Goal: Task Accomplishment & Management: Use online tool/utility

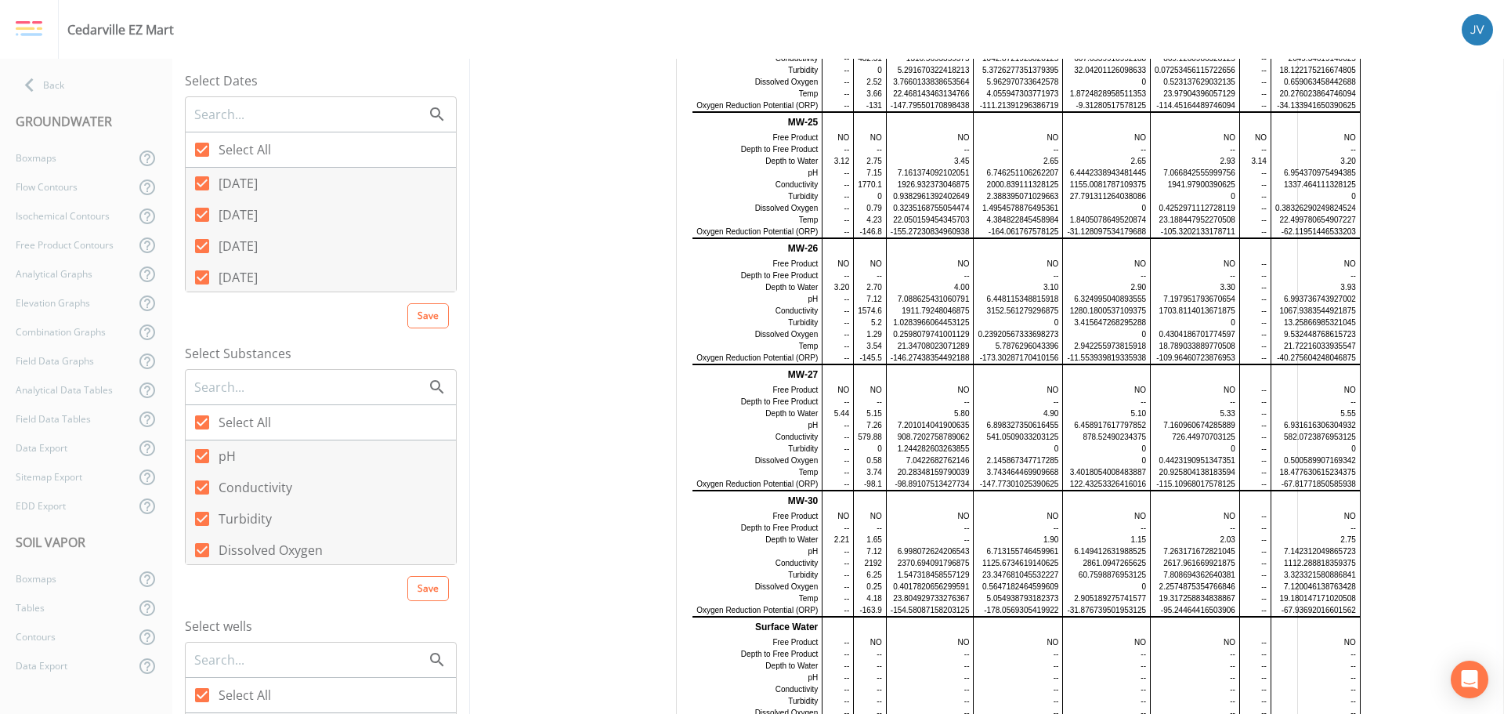
scroll to position [1254, 0]
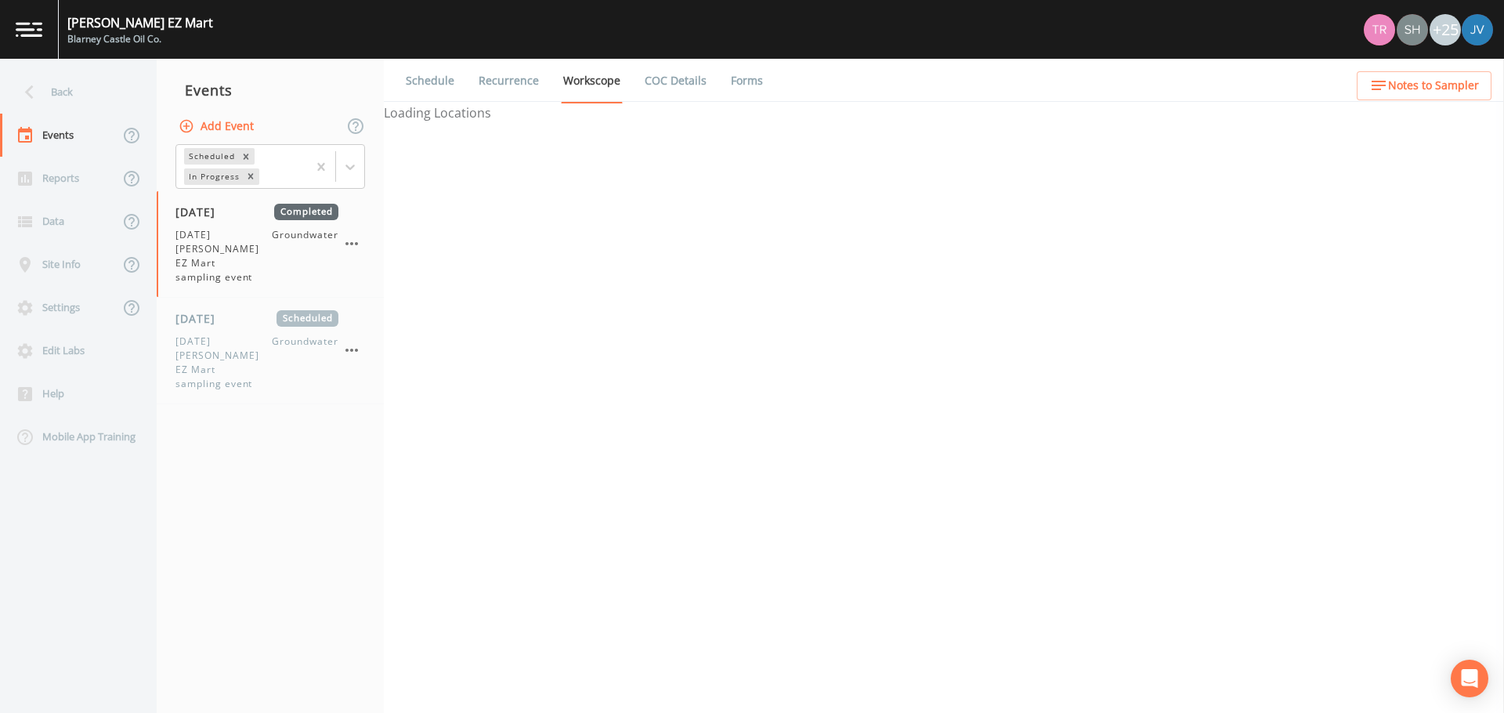
select select "0b1af911-289b-4d7b-9fdf-156f6d27a2cf"
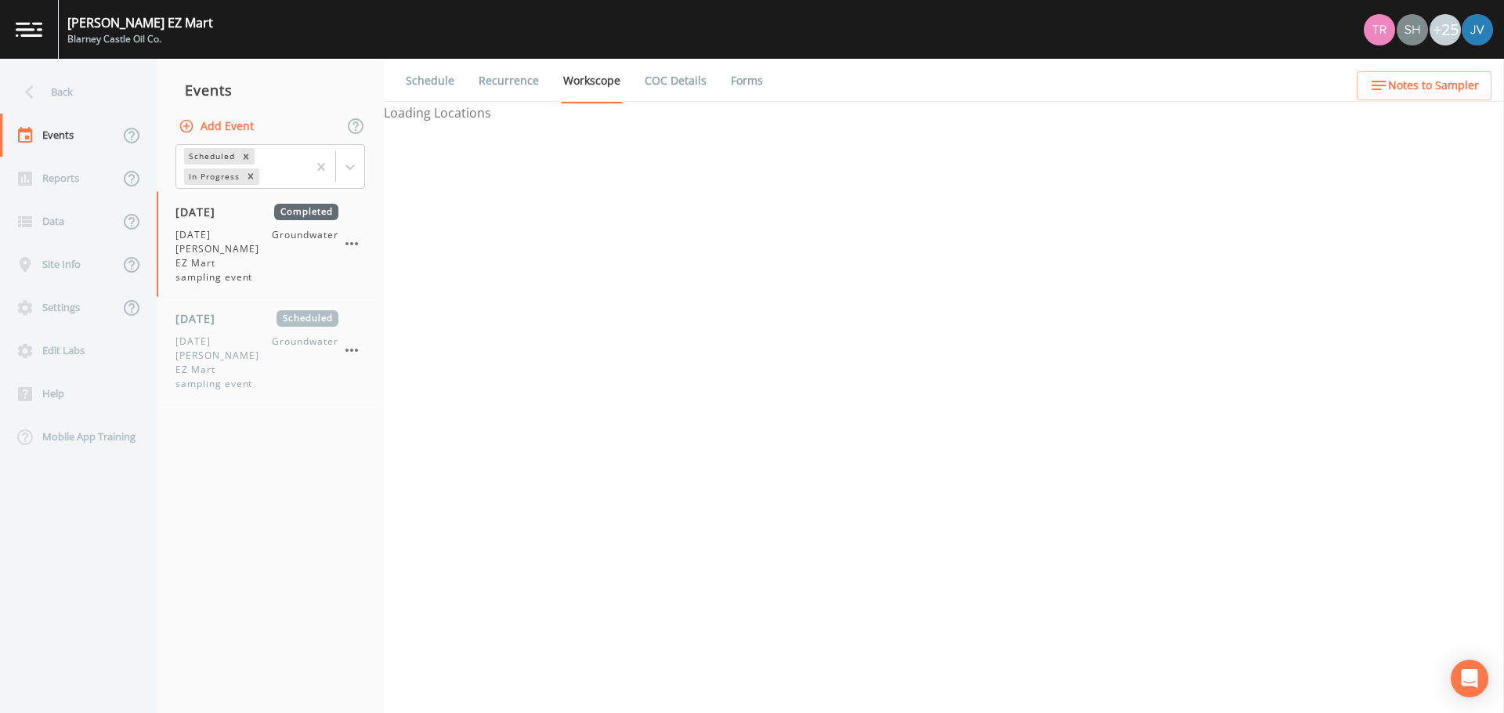
select select "0b1af911-289b-4d7b-9fdf-156f6d27a2cf"
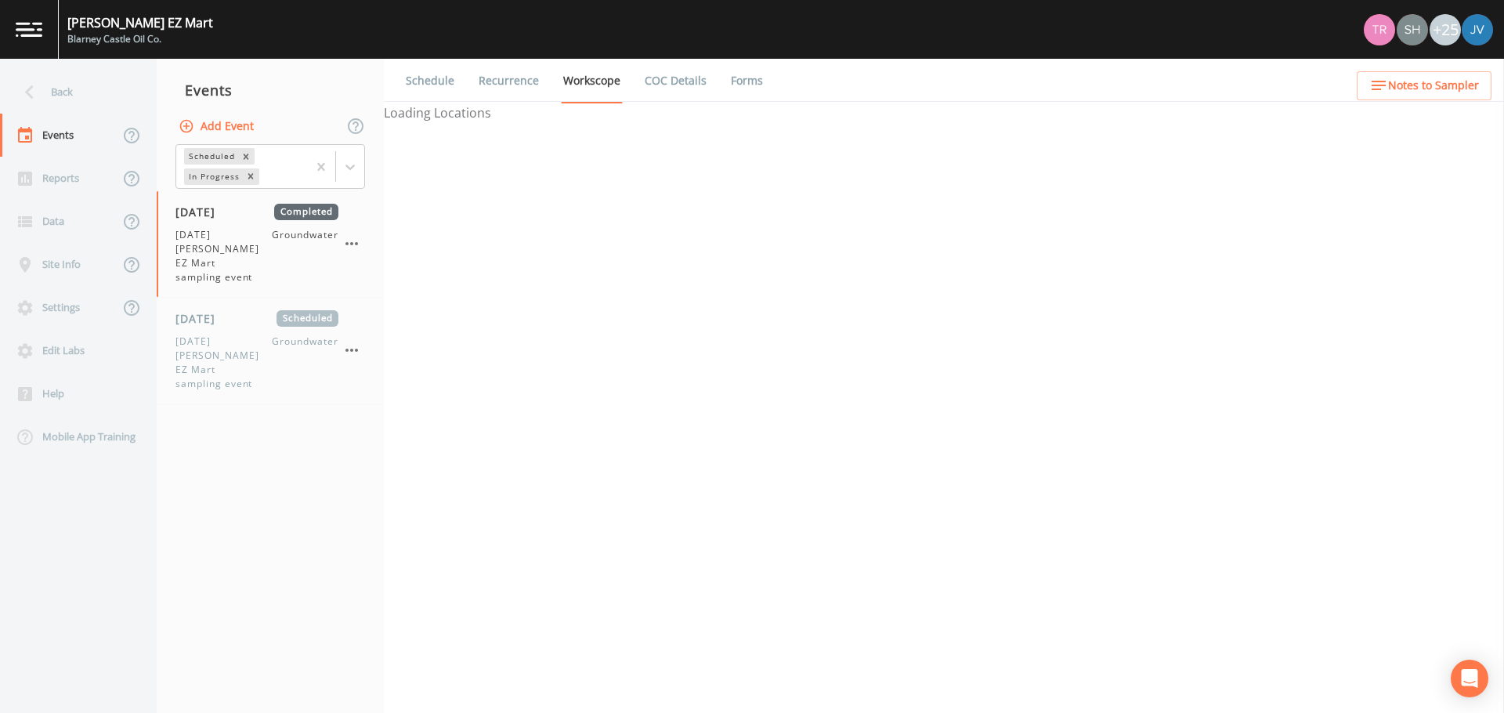
select select "0b1af911-289b-4d7b-9fdf-156f6d27a2cf"
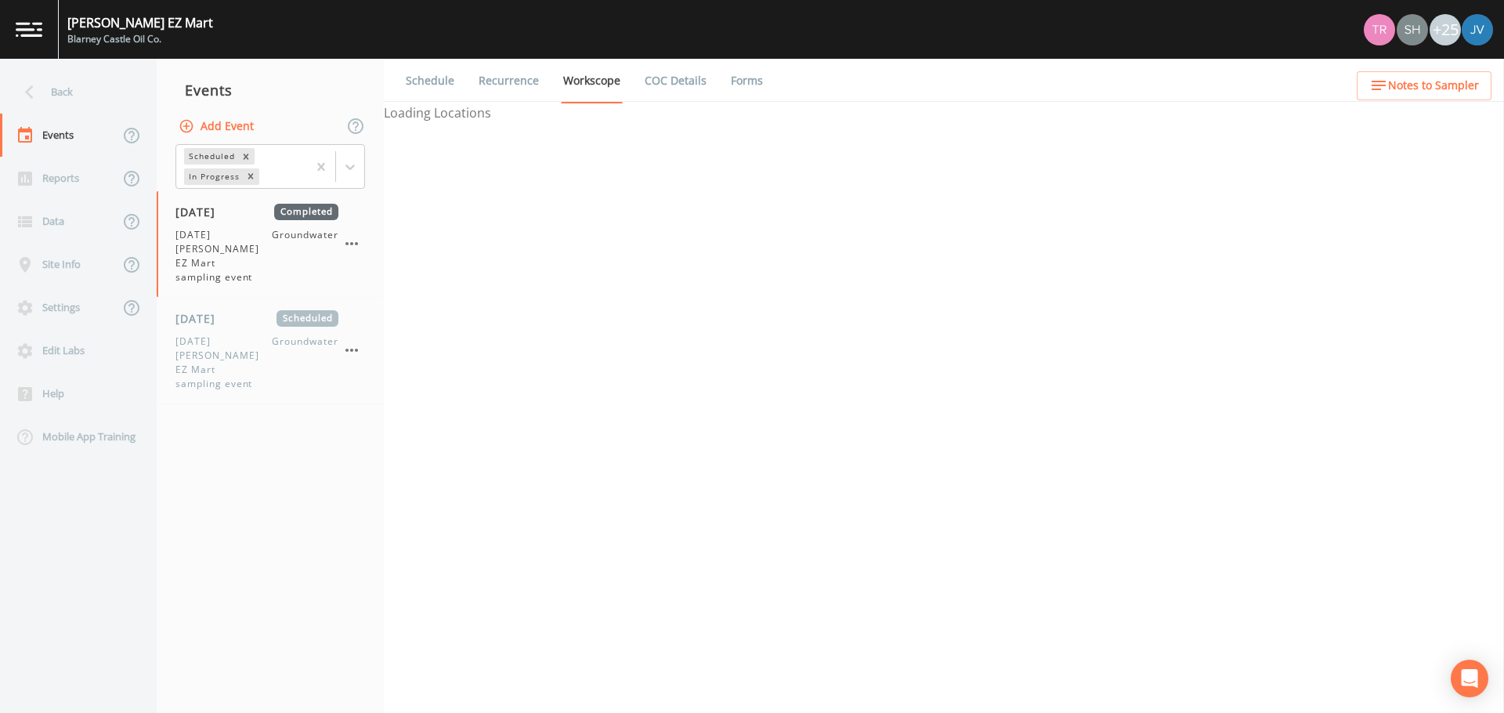
select select "0b1af911-289b-4d7b-9fdf-156f6d27a2cf"
